Goal: Transaction & Acquisition: Purchase product/service

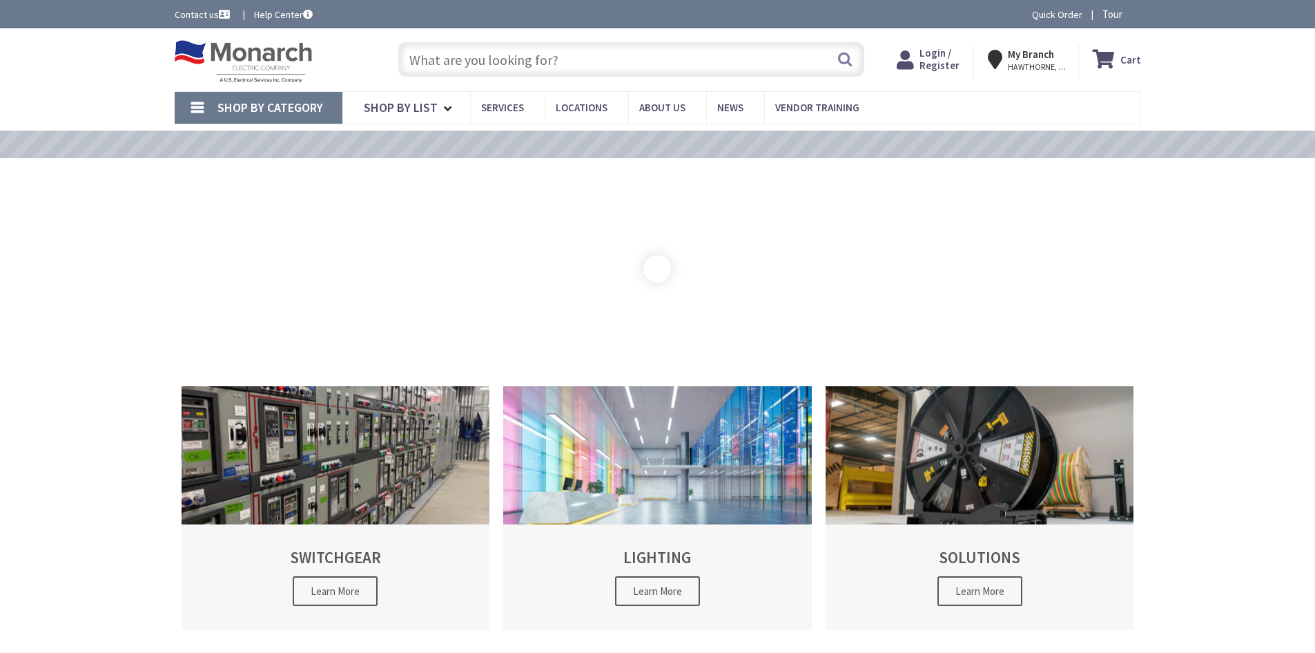
click at [940, 55] on span "Login / Register" at bounding box center [940, 59] width 40 height 26
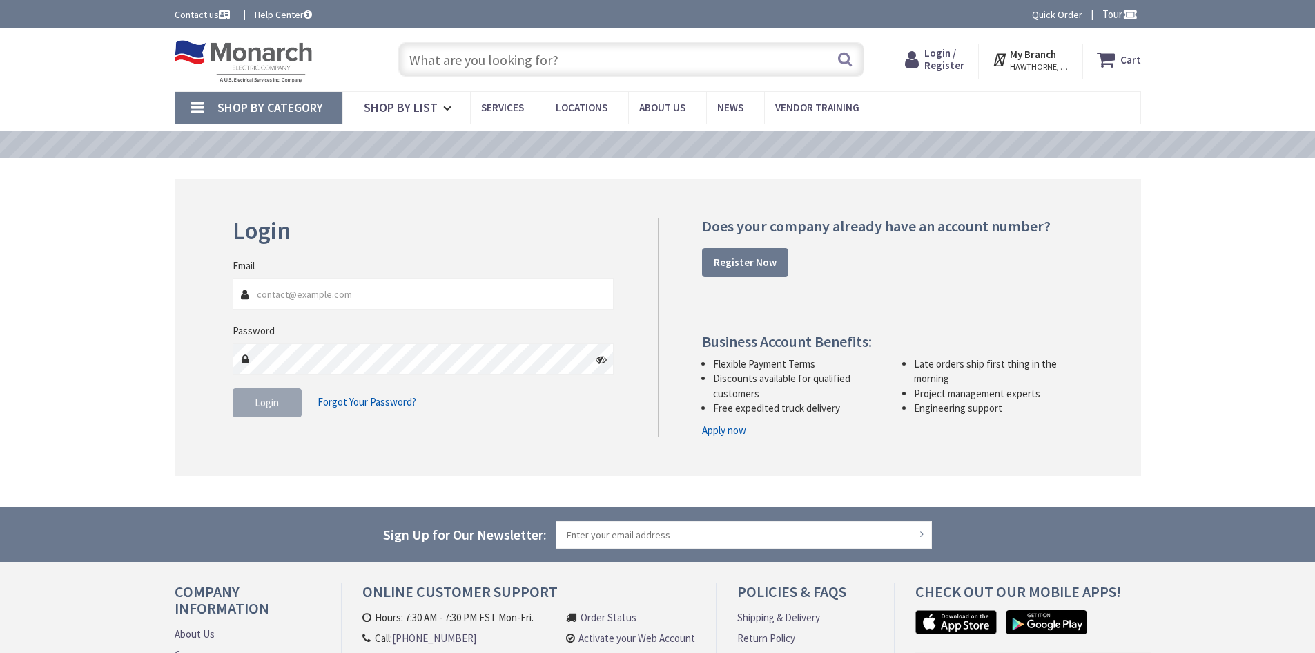
type input "dpatel@belwayelectric.com"
click at [265, 407] on span "Login" at bounding box center [267, 402] width 24 height 13
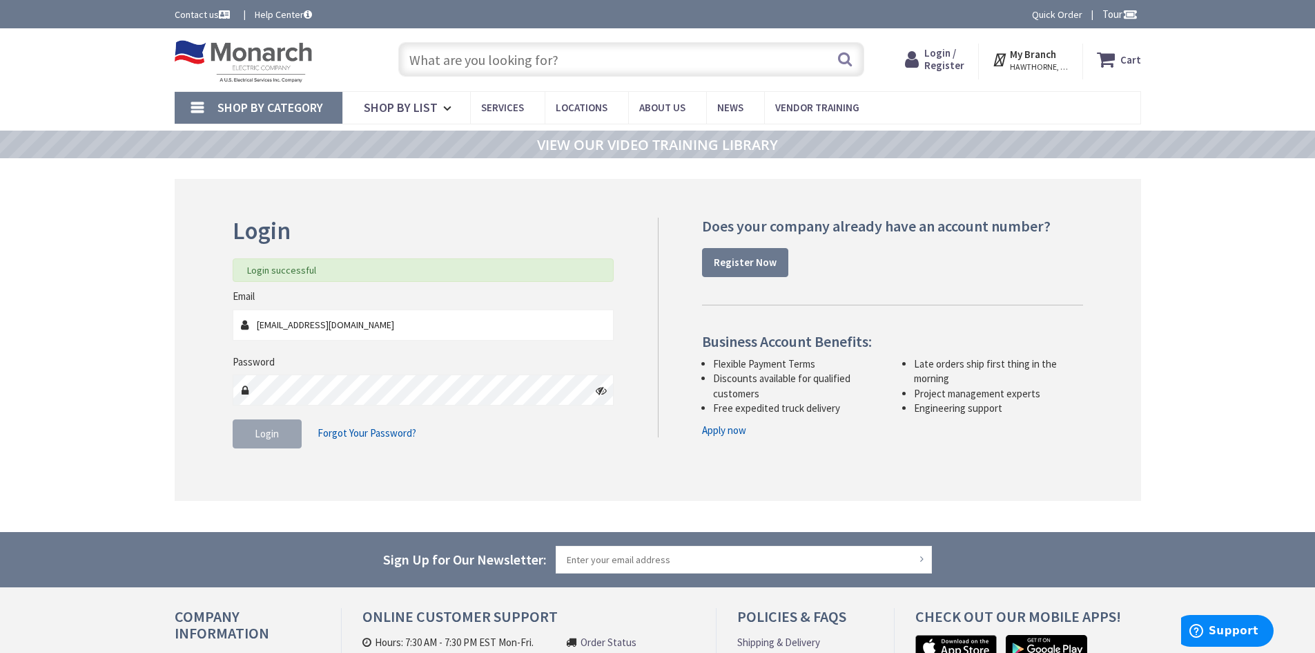
click at [572, 56] on input "text" at bounding box center [631, 59] width 466 height 35
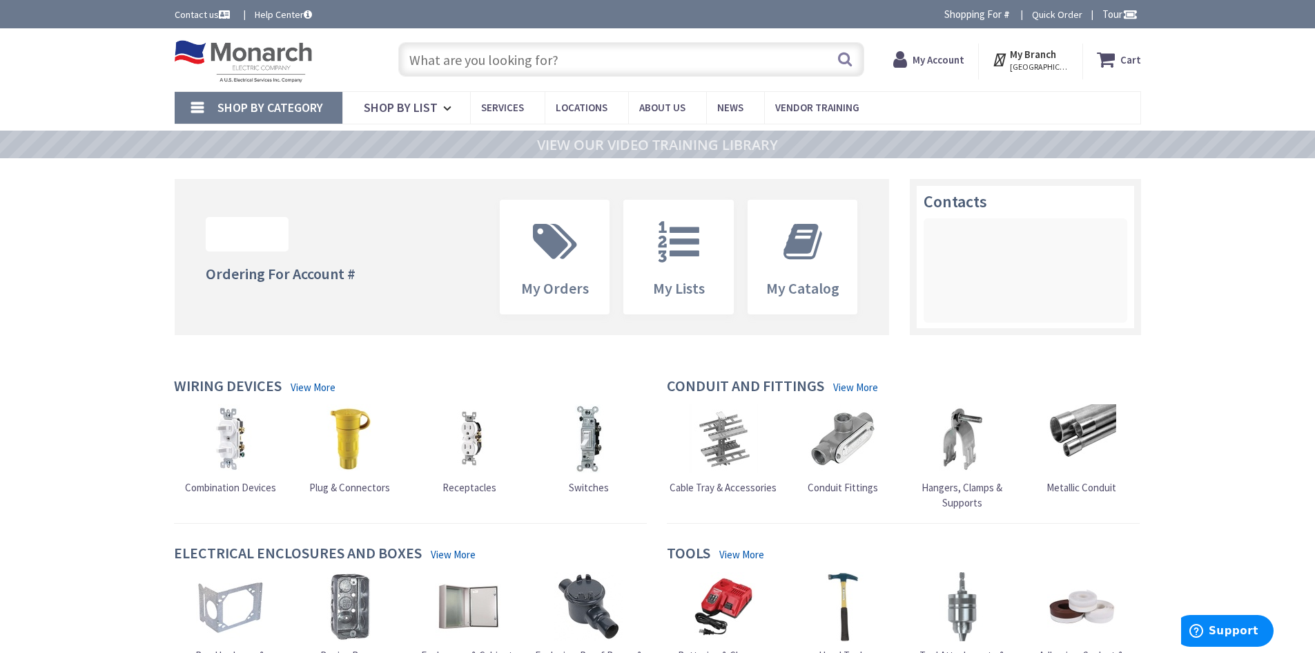
drag, startPoint x: 0, startPoint y: 0, endPoint x: 572, endPoint y: 56, distance: 574.5
click at [572, 56] on input "text" at bounding box center [631, 59] width 466 height 35
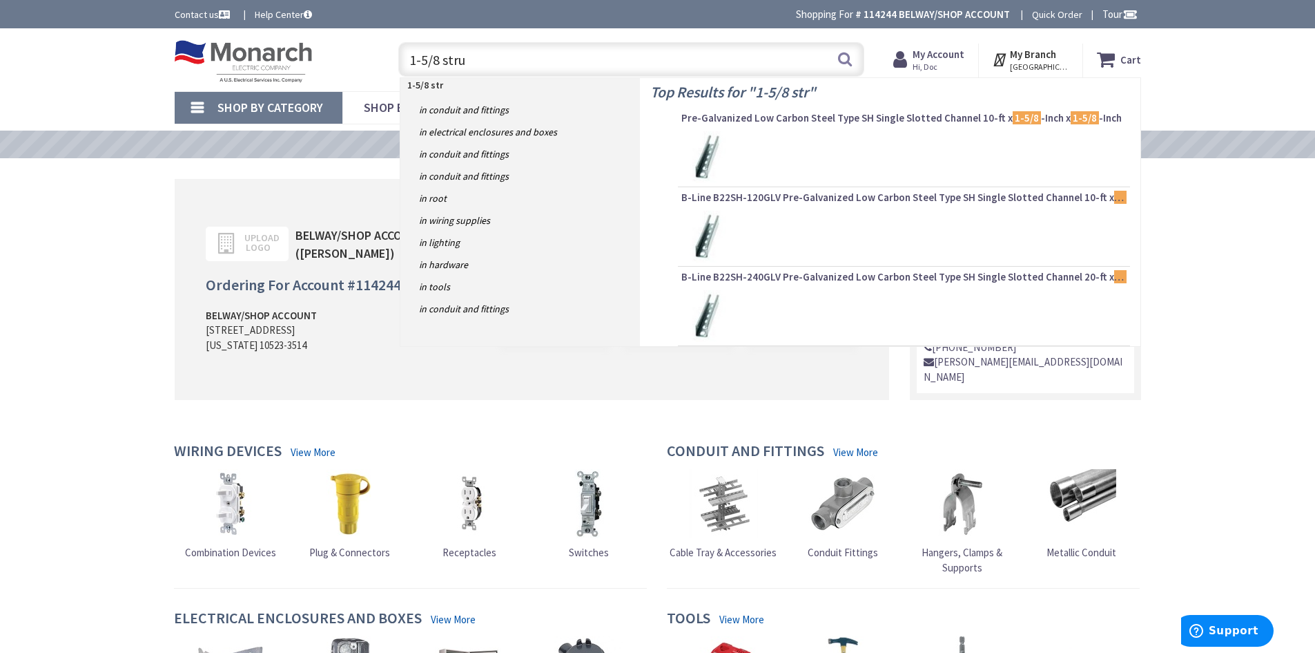
type input "1-5/8 strut"
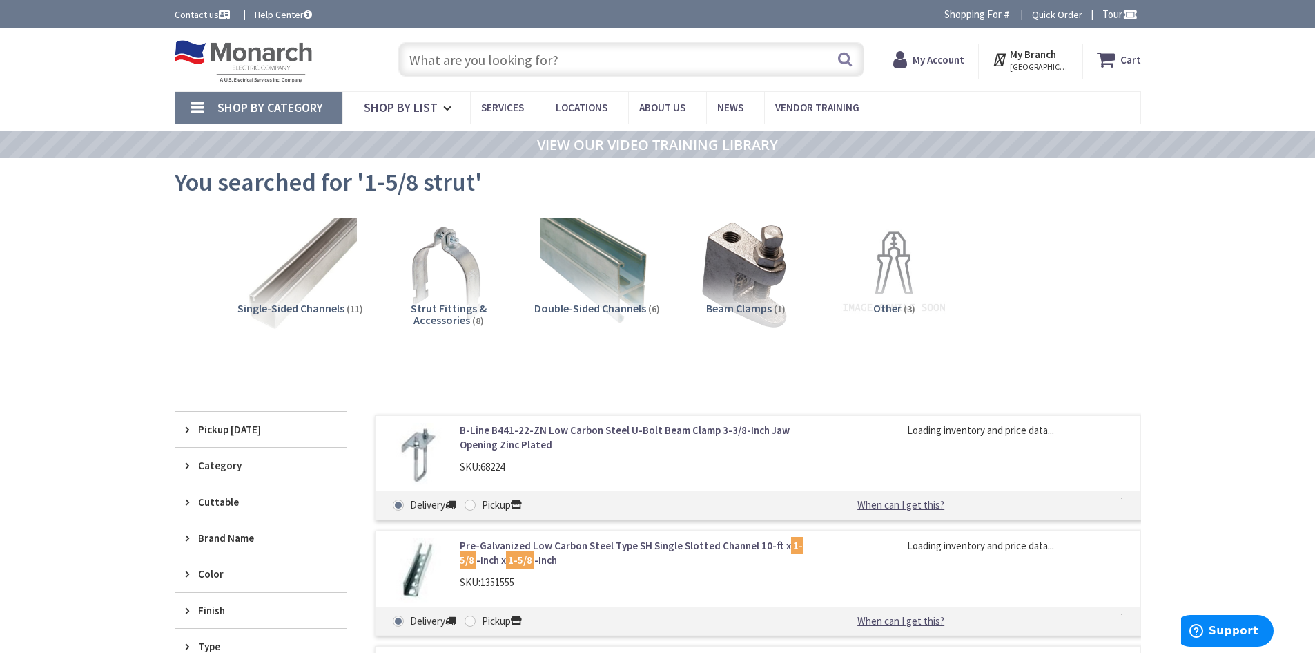
click at [629, 568] on div "Pre-Galvanized Low Carbon Steel Type SH Single Slotted Channel 10-ft x 1-5/8 -I…" at bounding box center [636, 567] width 372 height 58
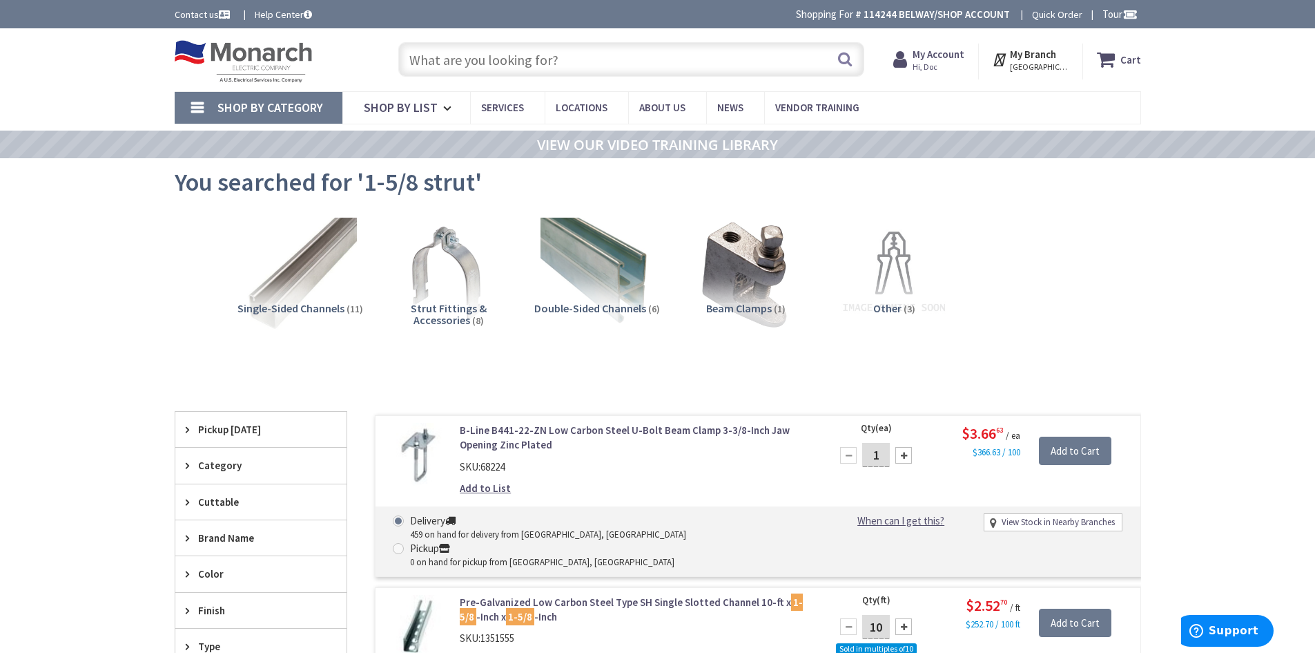
click at [629, 595] on link "Pre-Galvanized Low Carbon Steel Type SH Single Slotted Channel 10-ft x 1-5/8 -I…" at bounding box center [635, 610] width 351 height 30
